Goal: Information Seeking & Learning: Learn about a topic

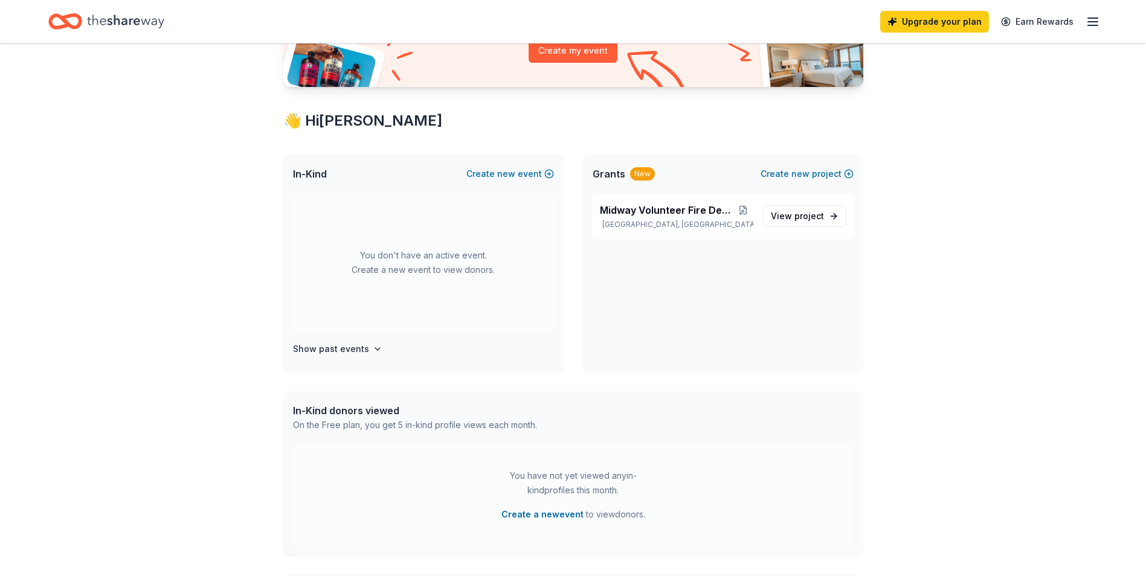
scroll to position [181, 0]
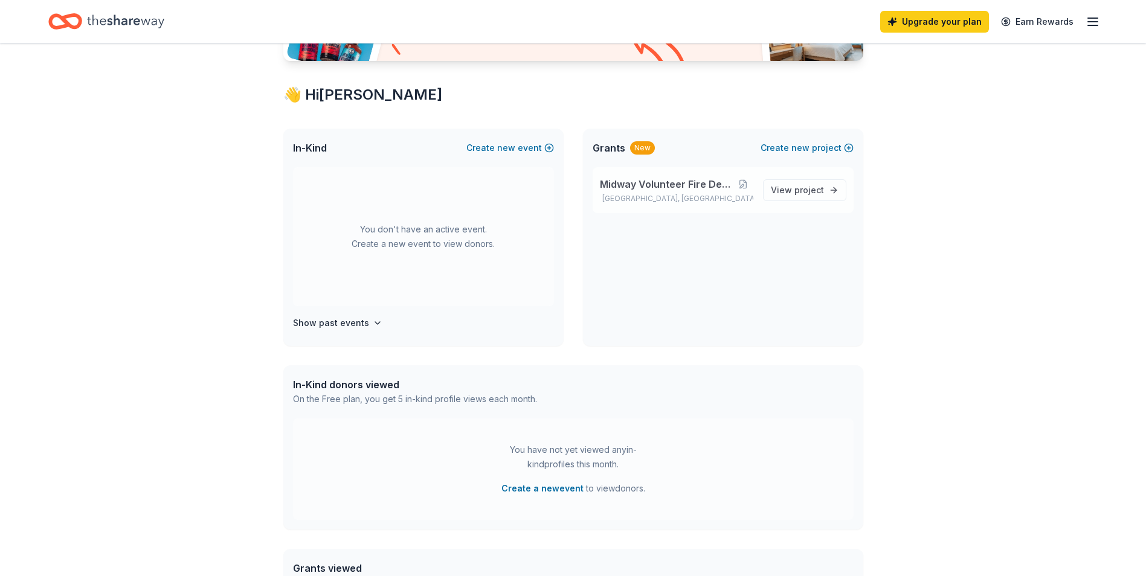
click at [643, 185] on span "Midway Volunteer Fire Department" at bounding box center [667, 184] width 134 height 14
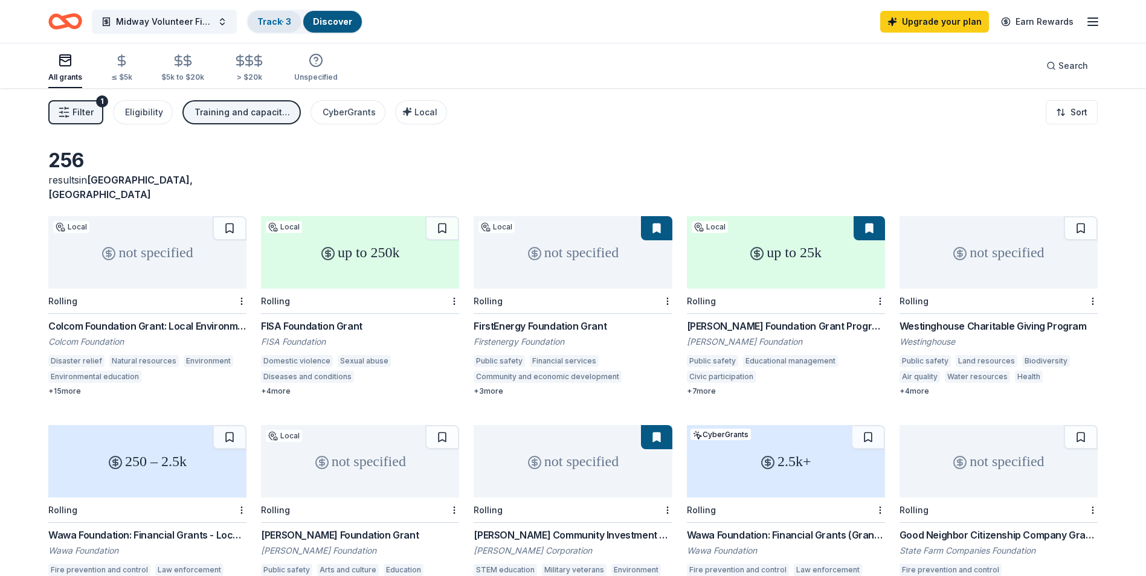
click at [283, 24] on link "Track · 3" at bounding box center [274, 21] width 34 height 10
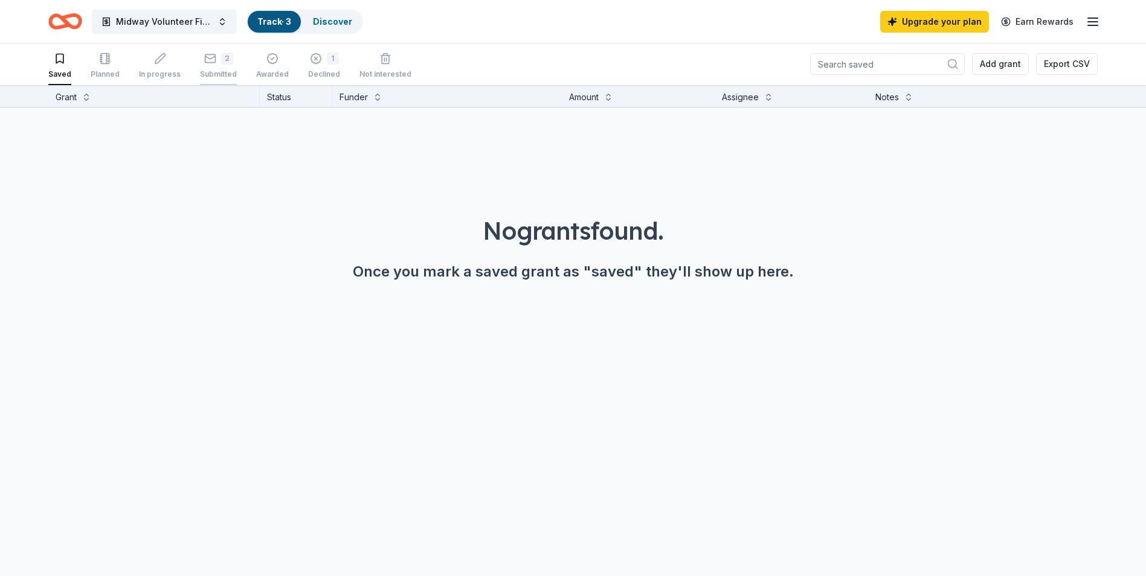
click at [224, 62] on div "2" at bounding box center [227, 59] width 12 height 12
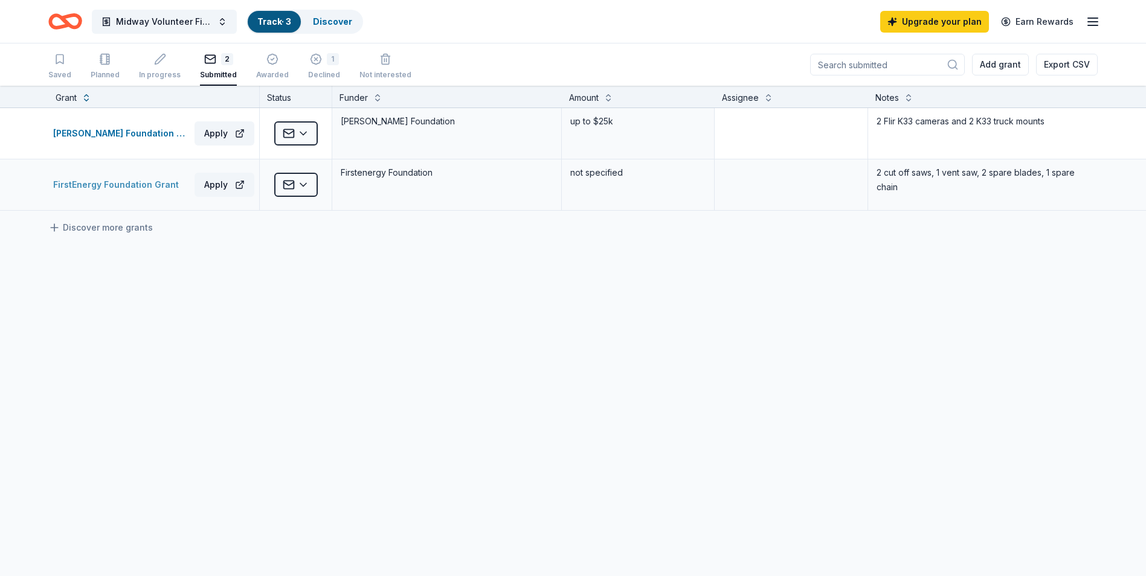
click at [129, 188] on div "FirstEnergy Foundation Grant" at bounding box center [118, 185] width 130 height 14
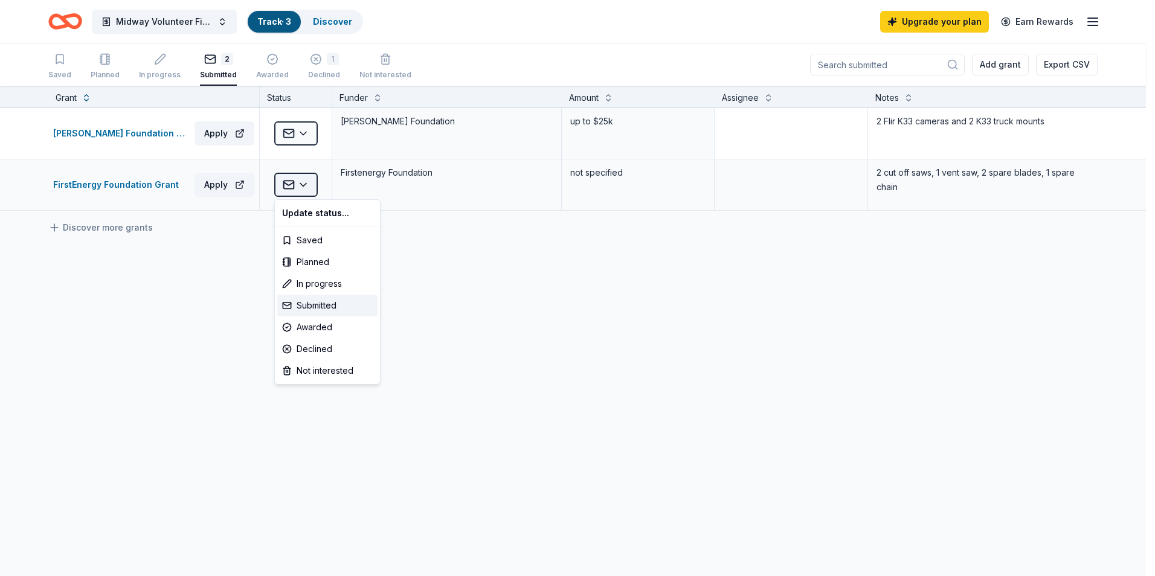
click at [291, 185] on html "Midway Volunteer Fire Department Track · 3 Discover Upgrade your plan Earn Rewa…" at bounding box center [577, 288] width 1155 height 576
click at [477, 291] on html "Midway Volunteer Fire Department Track · 3 Discover Upgrade your plan Earn Rewa…" at bounding box center [577, 288] width 1155 height 576
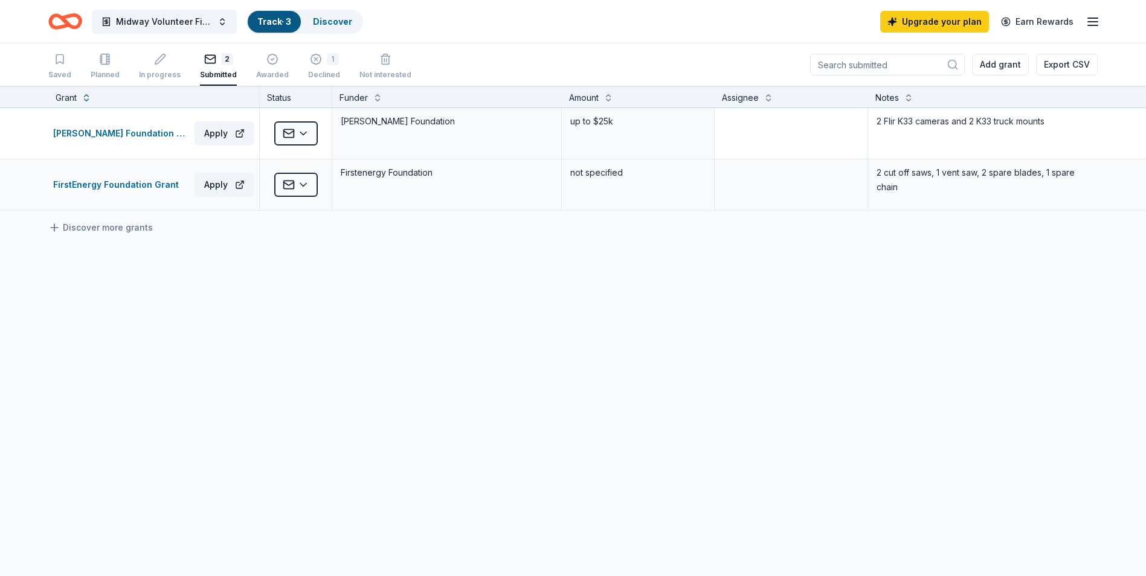
click at [403, 172] on div "Firstenergy Foundation" at bounding box center [447, 172] width 214 height 17
click at [372, 178] on div "Firstenergy Foundation" at bounding box center [447, 172] width 214 height 17
drag, startPoint x: 372, startPoint y: 178, endPoint x: 508, endPoint y: 190, distance: 137.1
click at [508, 190] on div "Firstenergy Foundation" at bounding box center [447, 184] width 230 height 51
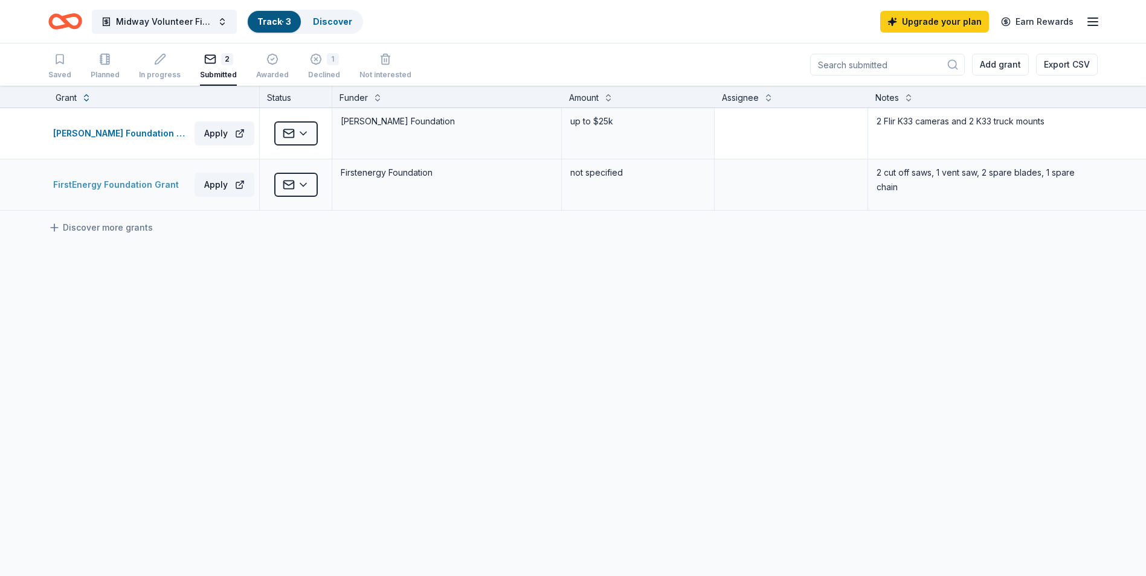
click at [130, 184] on div "FirstEnergy Foundation Grant" at bounding box center [118, 185] width 130 height 14
